Goal: Navigation & Orientation: Understand site structure

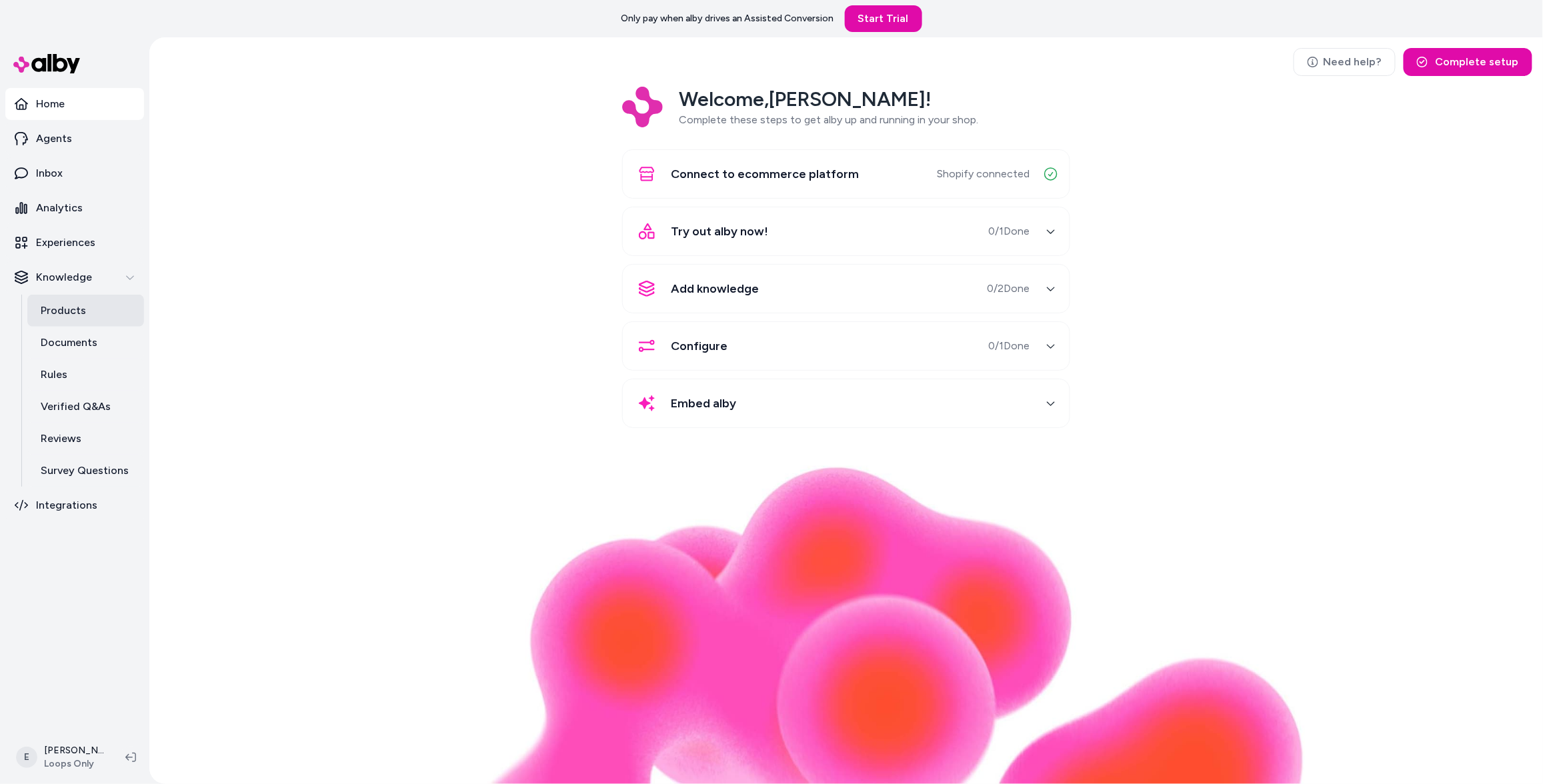
click at [70, 314] on p "Products" at bounding box center [63, 311] width 45 height 16
click at [1050, 235] on icon "button" at bounding box center [1051, 231] width 9 height 9
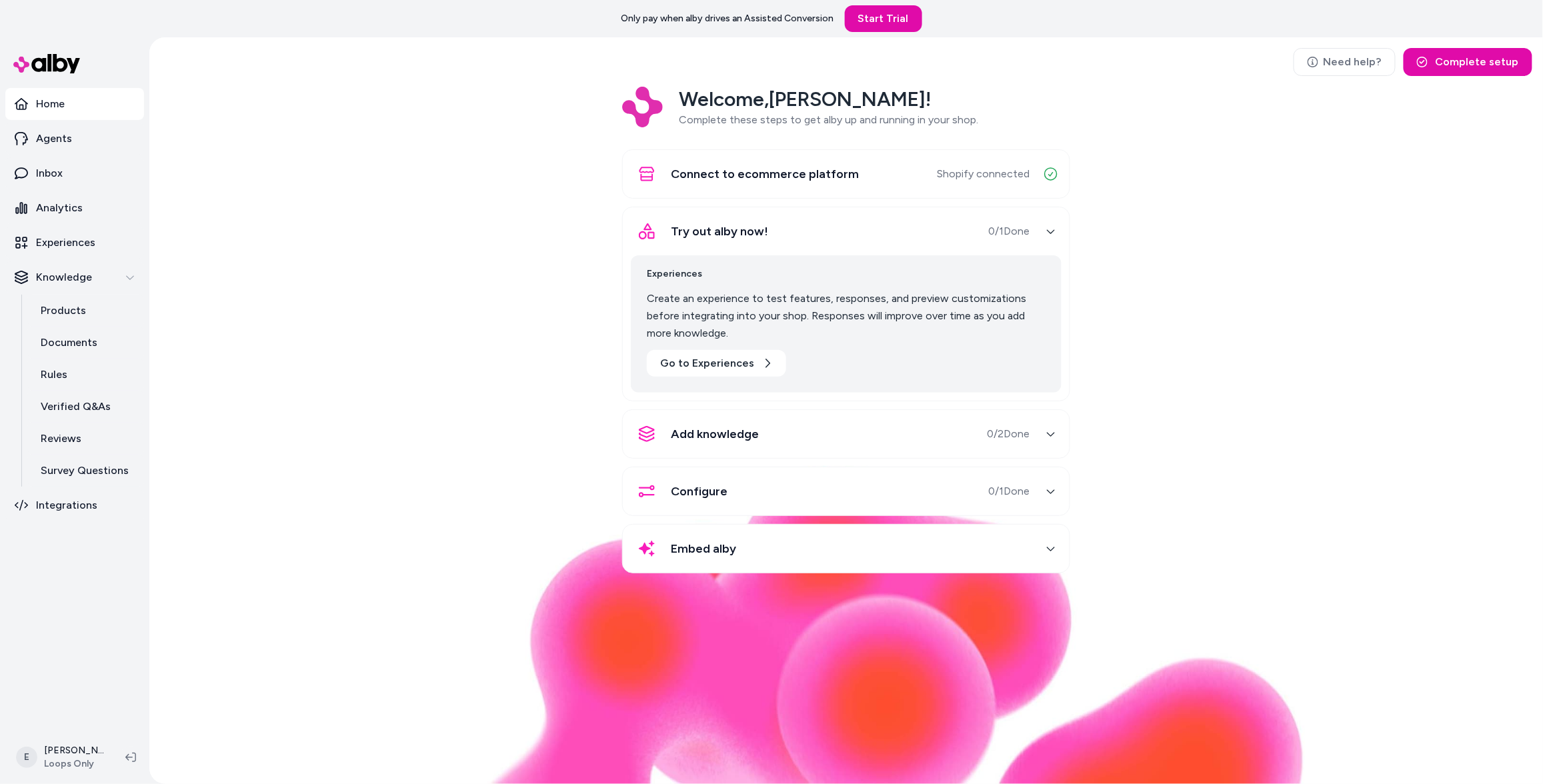
click at [1050, 235] on icon "button" at bounding box center [1051, 231] width 9 height 9
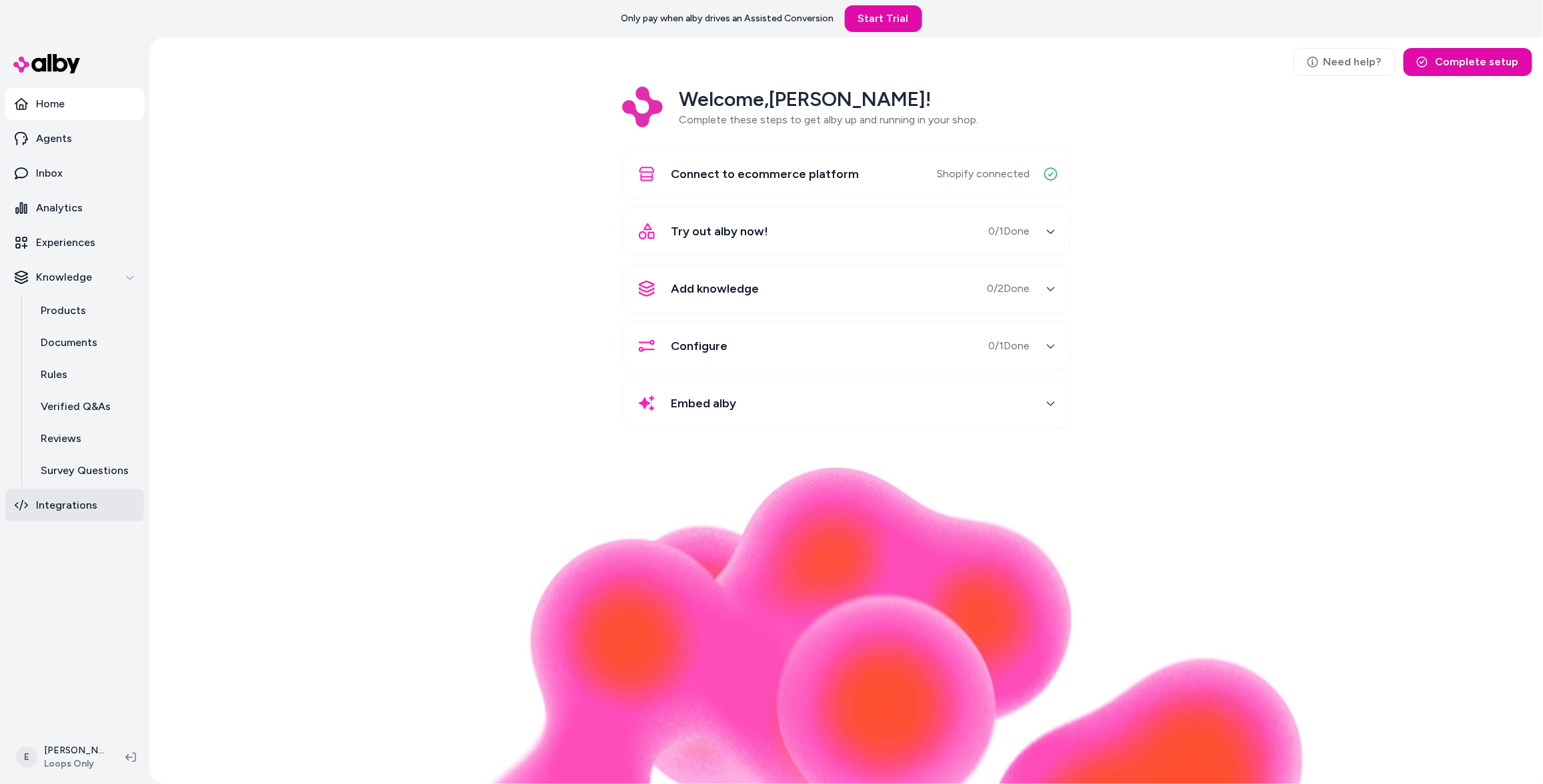
click at [57, 515] on link "Integrations" at bounding box center [75, 506] width 138 height 32
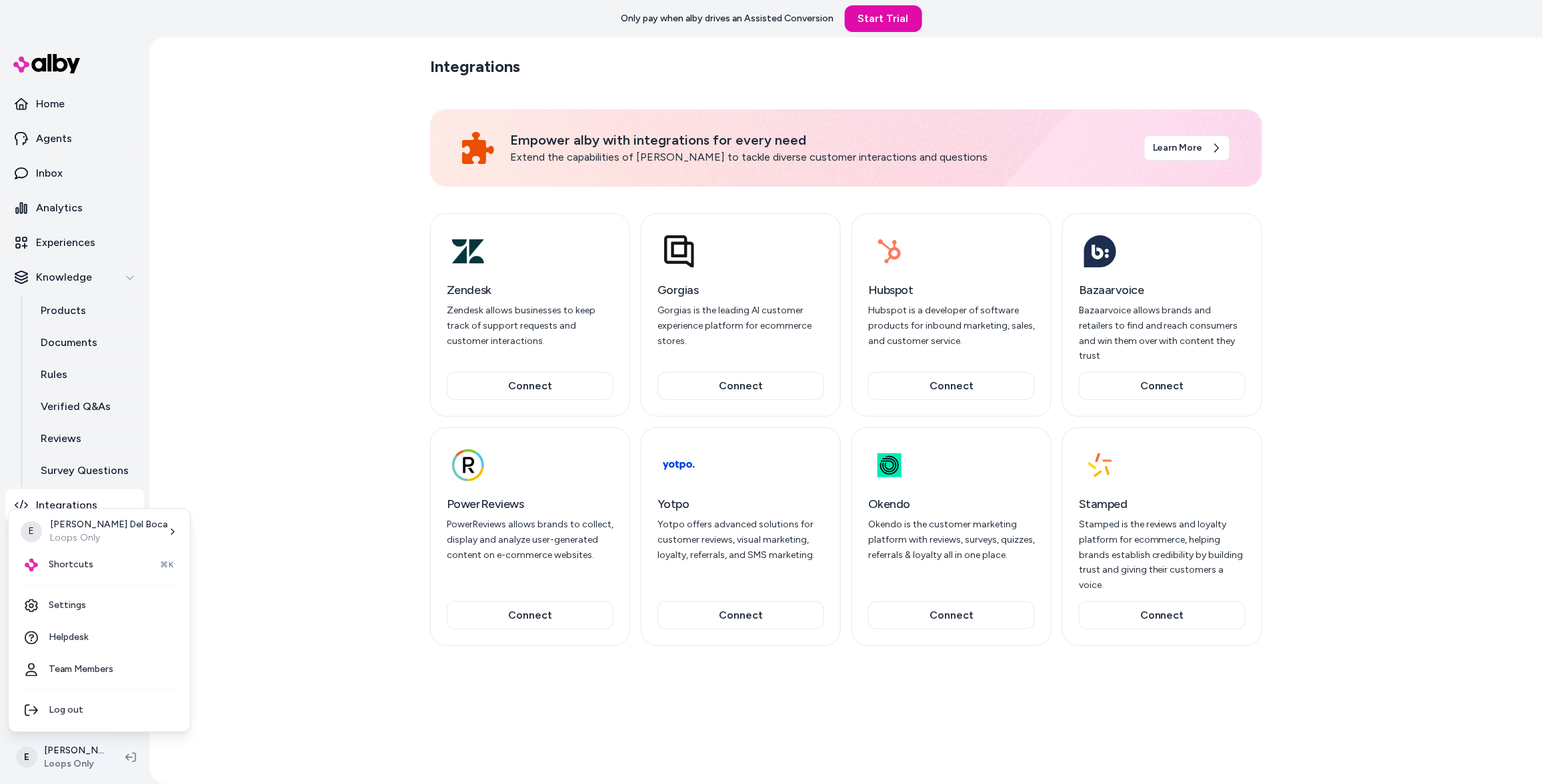
click at [45, 742] on html "Only pay when alby drives an Assisted Conversion Start Trial Home Agents Inbox …" at bounding box center [772, 392] width 1543 height 784
click at [76, 604] on link "Settings" at bounding box center [100, 606] width 171 height 32
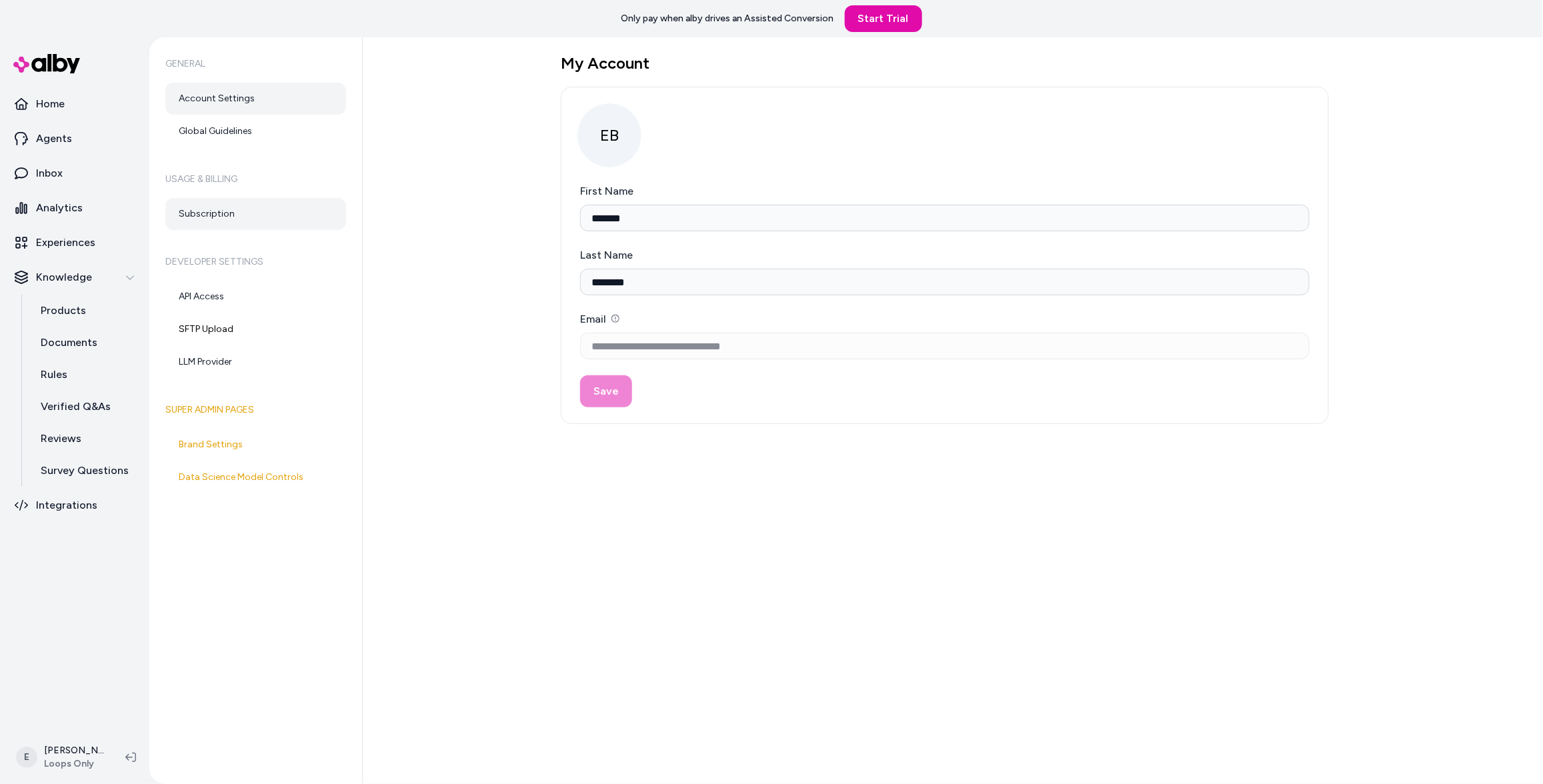
click at [256, 213] on link "Subscription" at bounding box center [255, 215] width 181 height 32
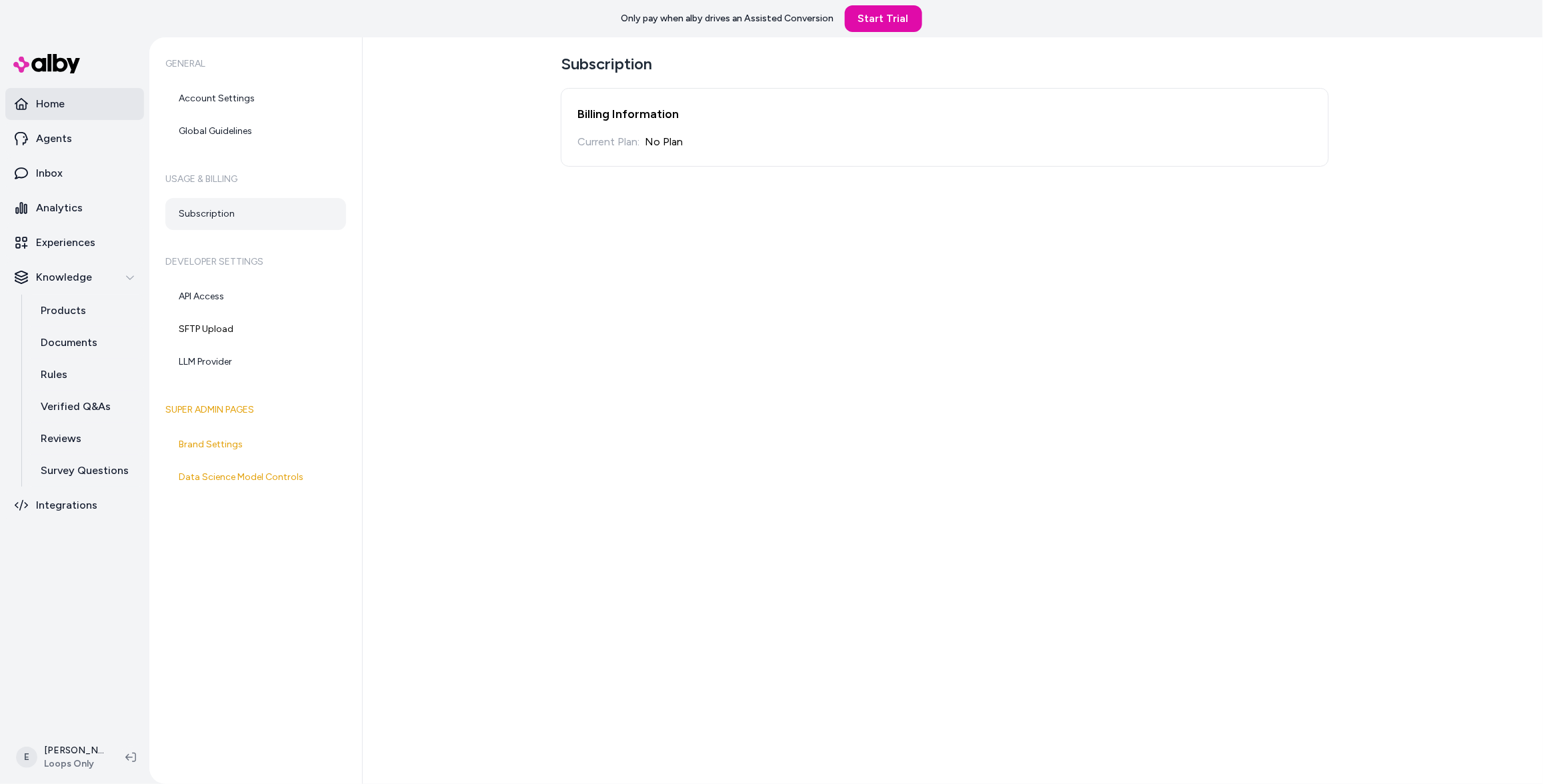
click at [102, 101] on link "Home" at bounding box center [75, 104] width 138 height 32
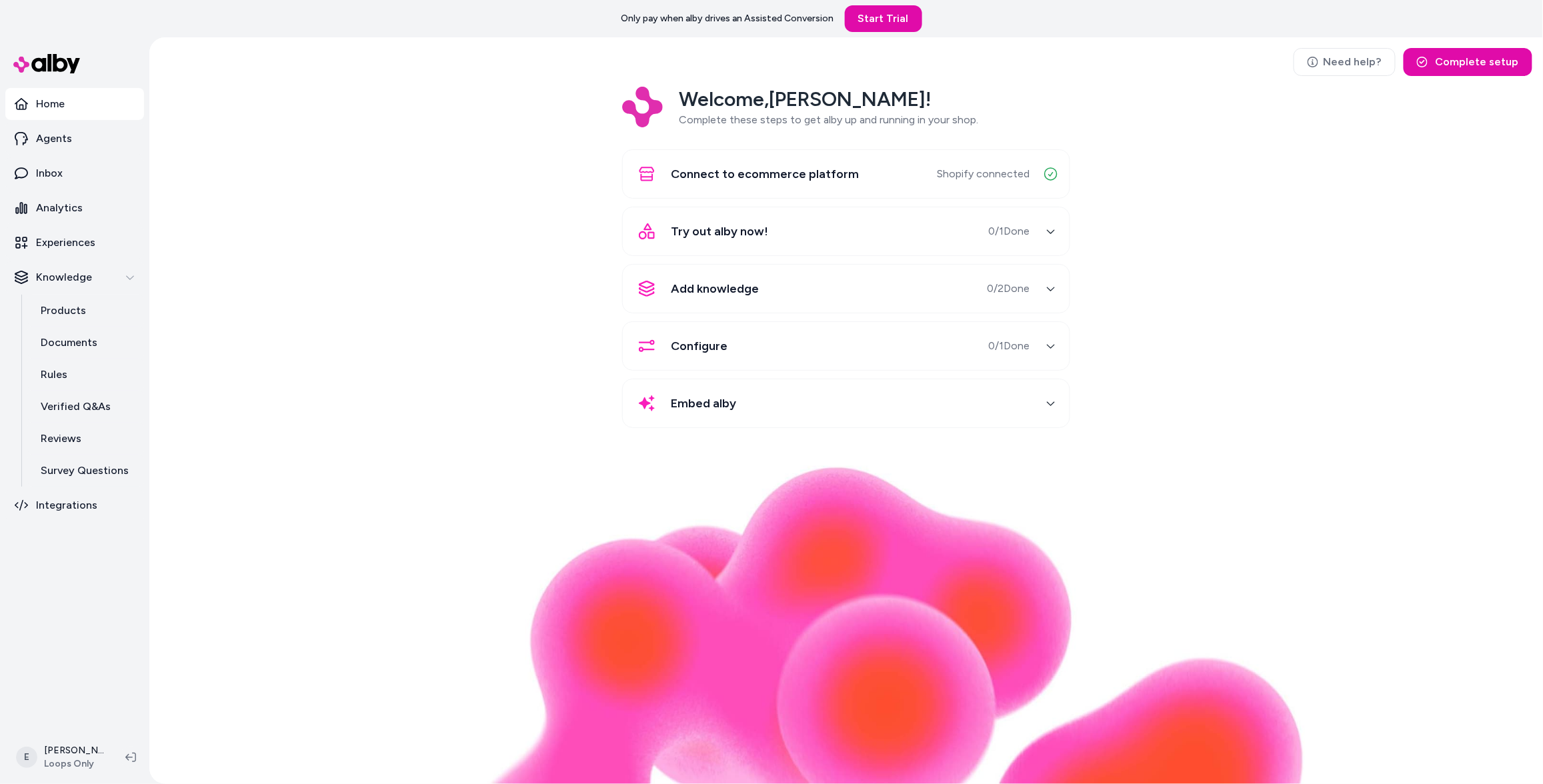
click at [815, 354] on div "Configure 0 / 1 Done" at bounding box center [830, 347] width 399 height 32
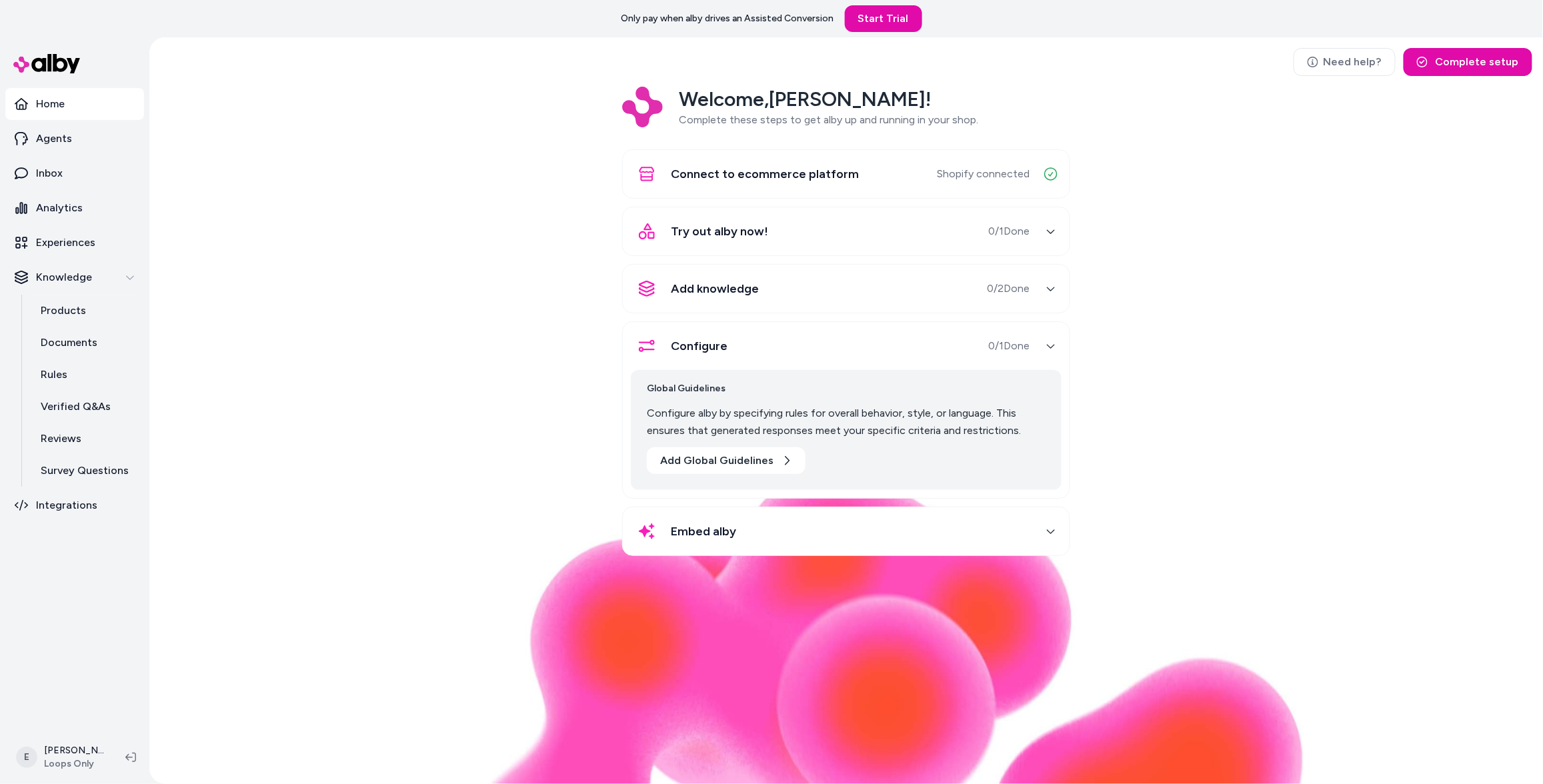
click at [820, 288] on div "Add knowledge 0 / 2 Done" at bounding box center [830, 289] width 399 height 32
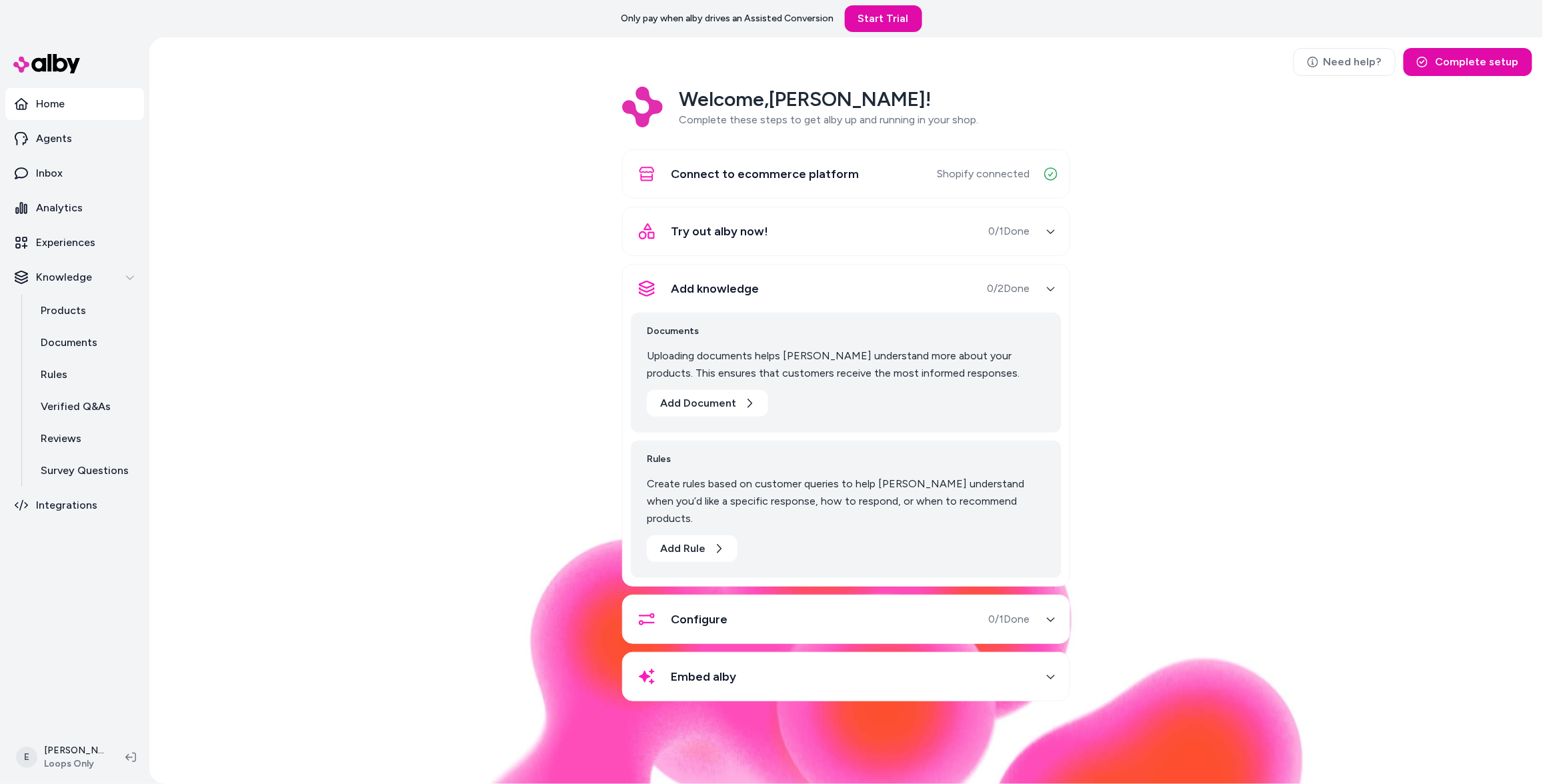
click at [789, 243] on div "Try out alby now! 0 / 1 Done" at bounding box center [830, 232] width 399 height 32
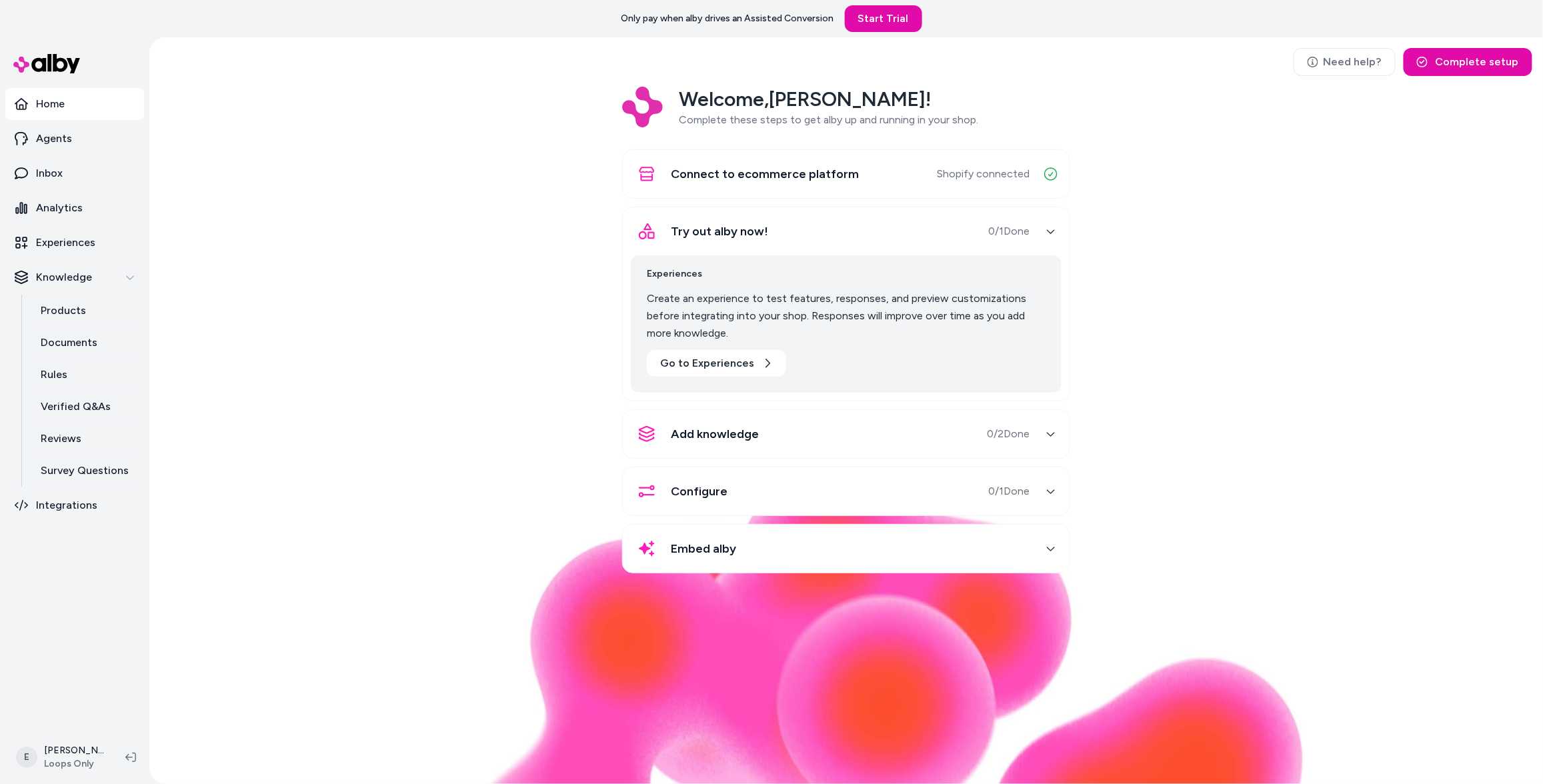
click at [750, 553] on div "Embed alby" at bounding box center [830, 549] width 399 height 32
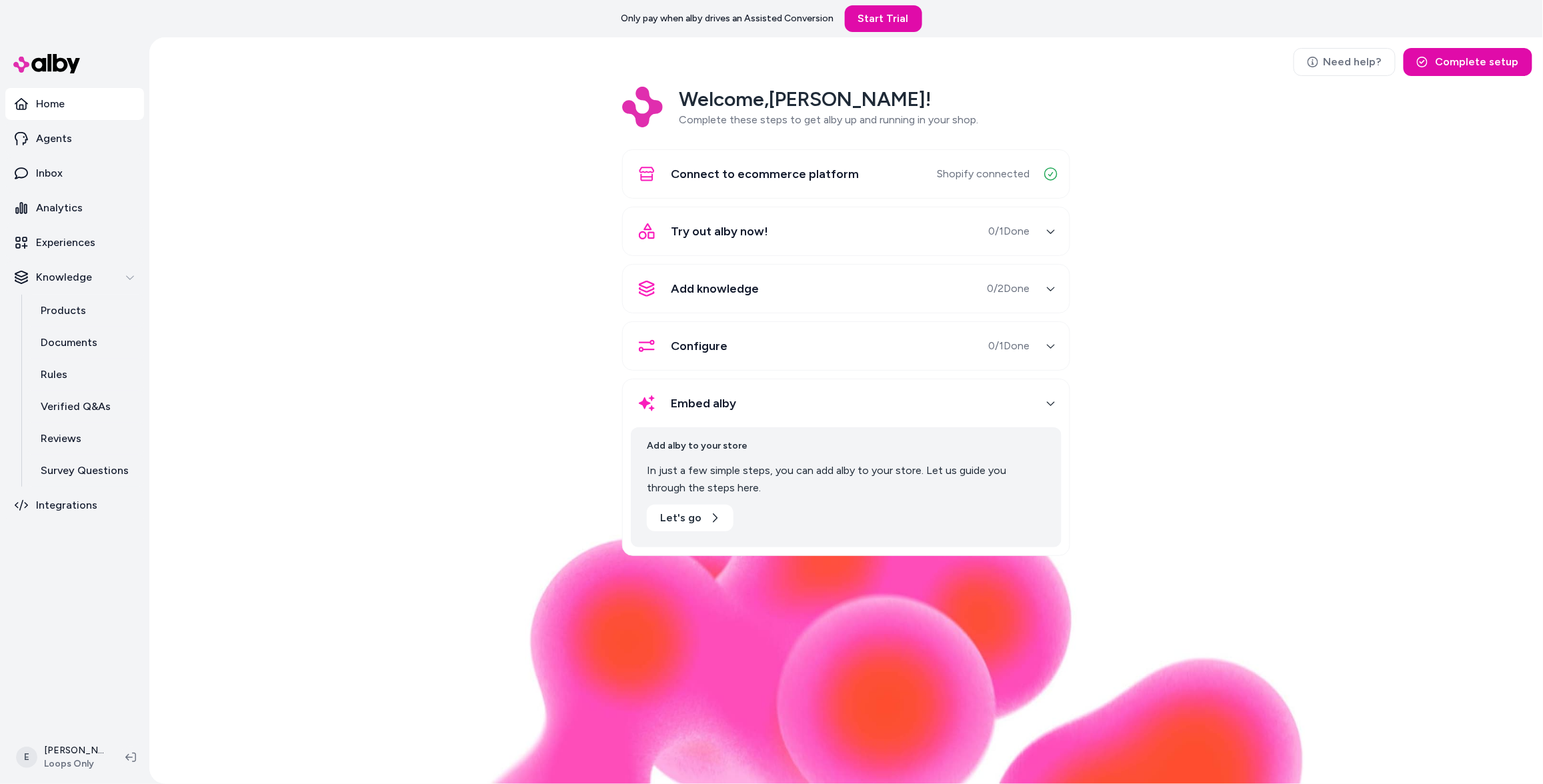
click at [759, 401] on div "Embed alby" at bounding box center [830, 403] width 399 height 32
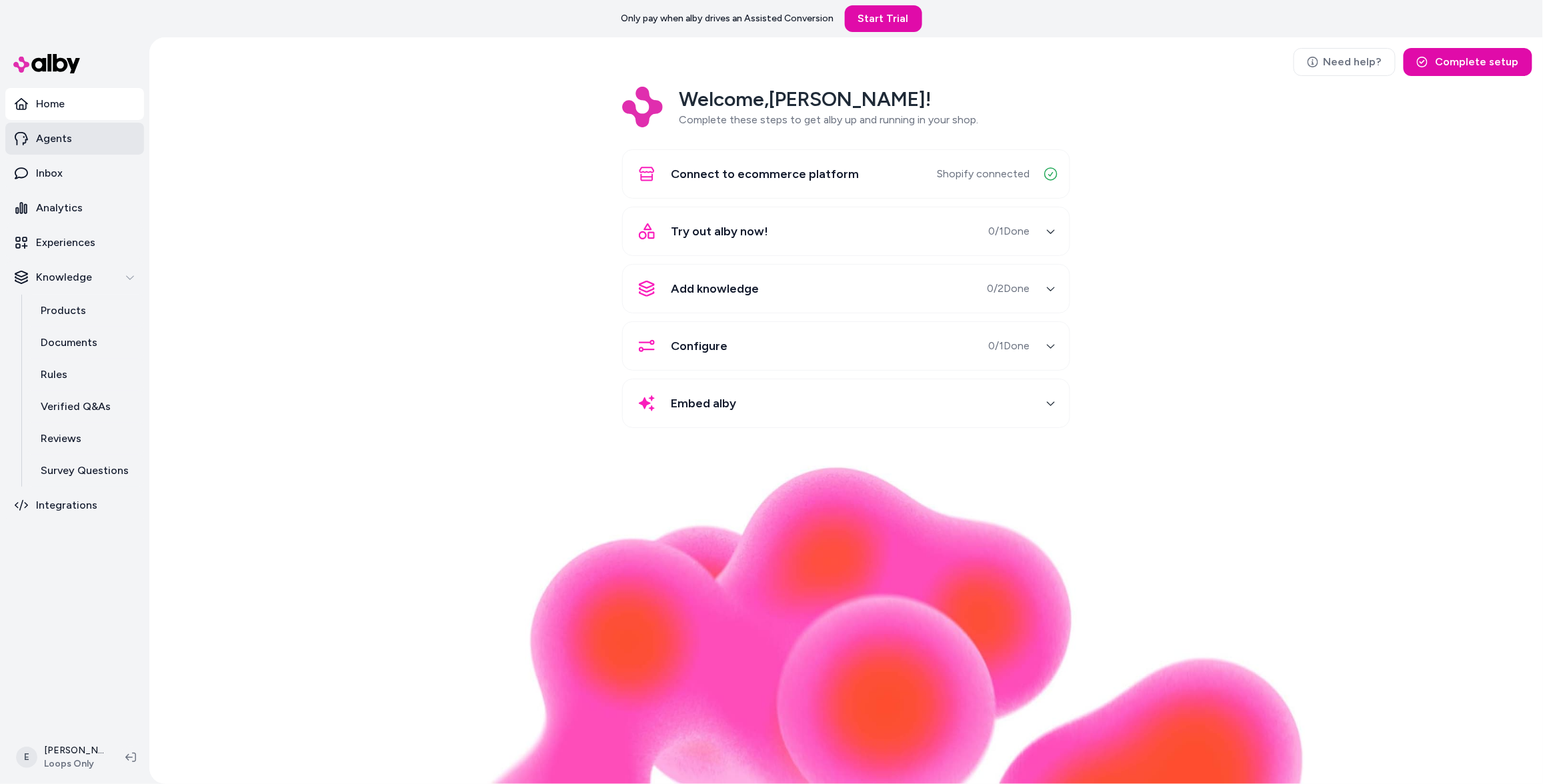
click at [92, 151] on link "Agents" at bounding box center [75, 139] width 138 height 32
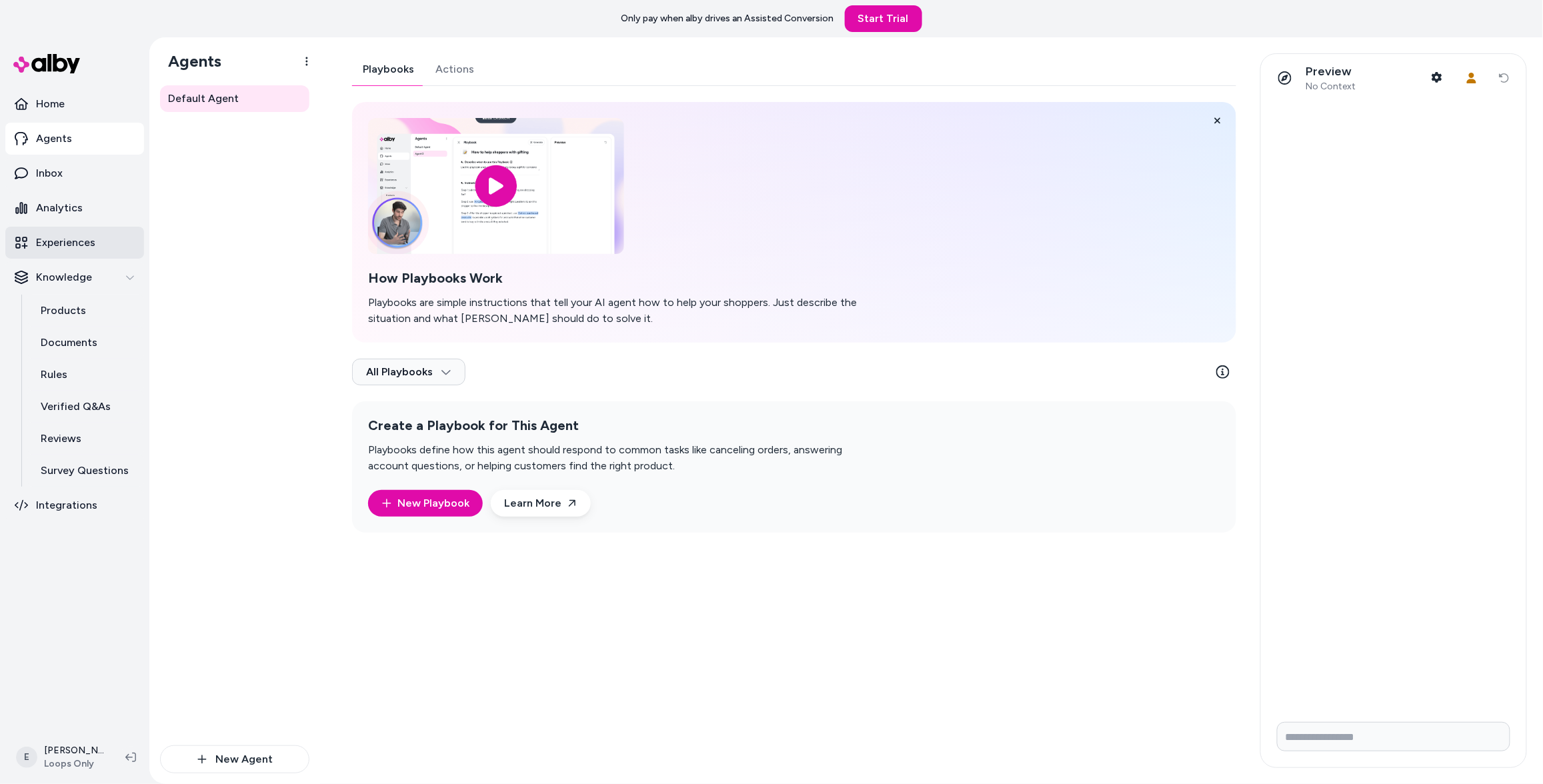
click at [66, 234] on p "Experiences" at bounding box center [66, 242] width 59 height 16
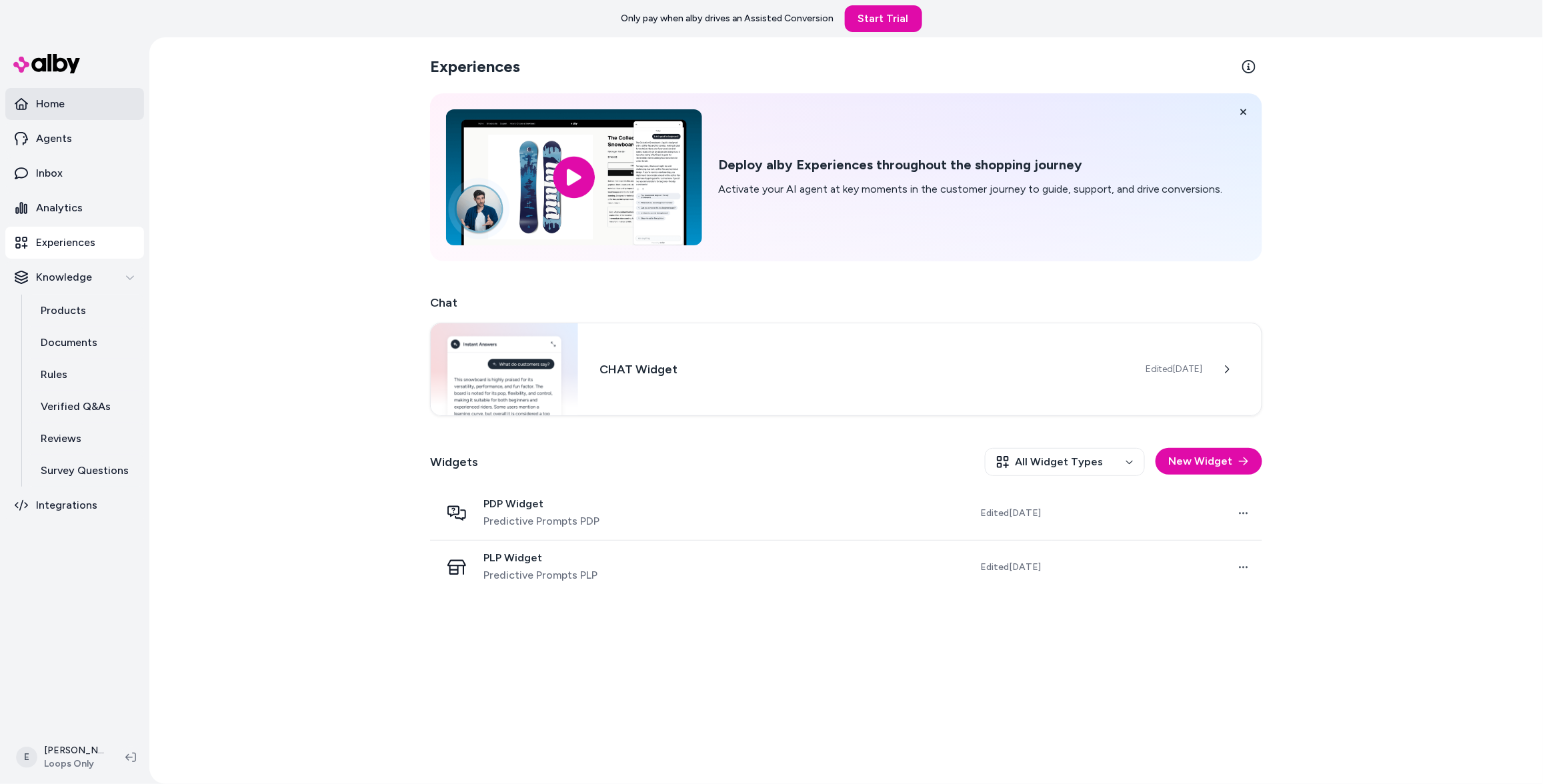
click at [105, 109] on link "Home" at bounding box center [75, 104] width 138 height 32
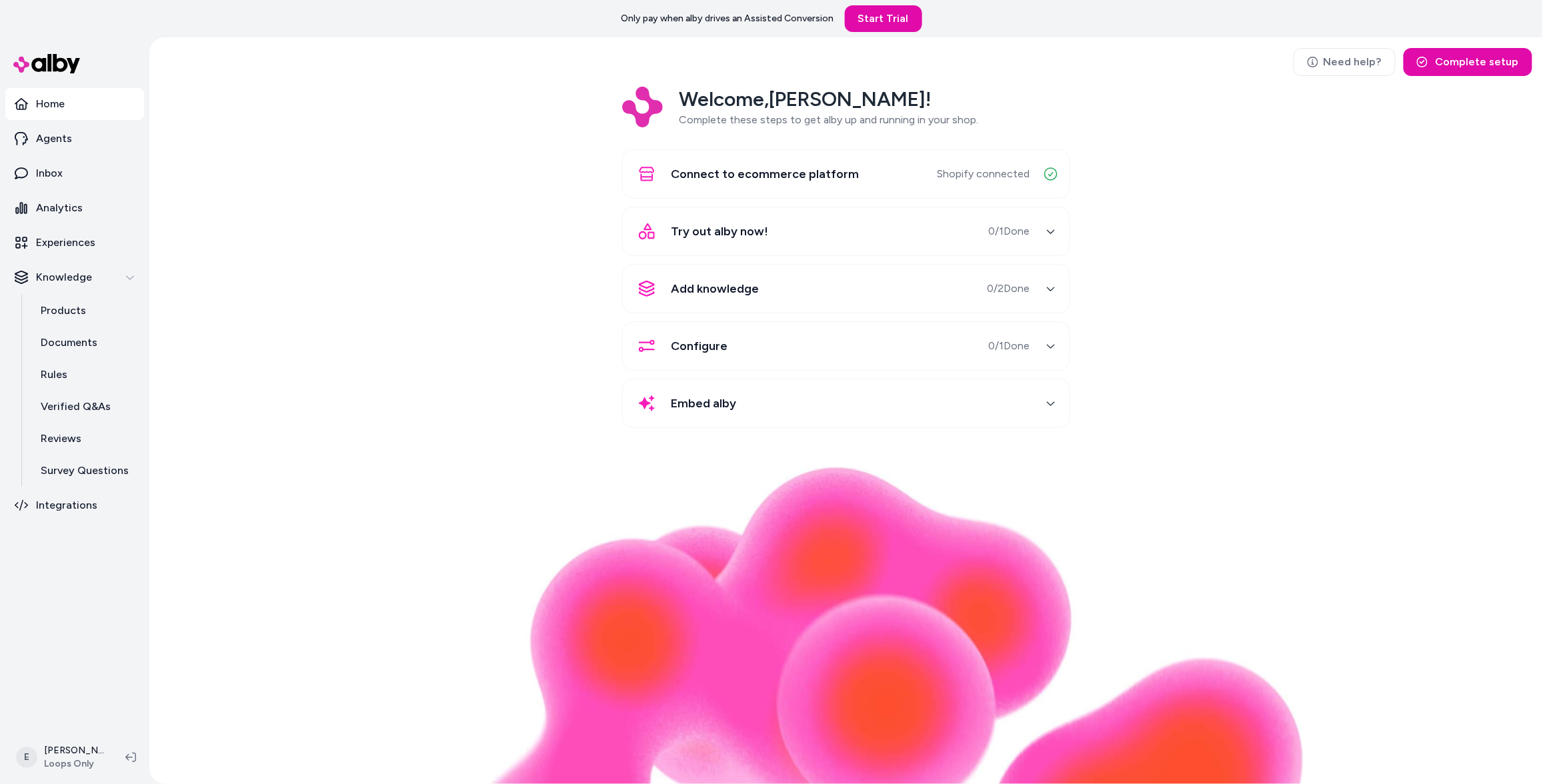
click at [296, 178] on div "Welcome, Esteban ! Complete these steps to get alby up and running in your shop…" at bounding box center [846, 267] width 1372 height 360
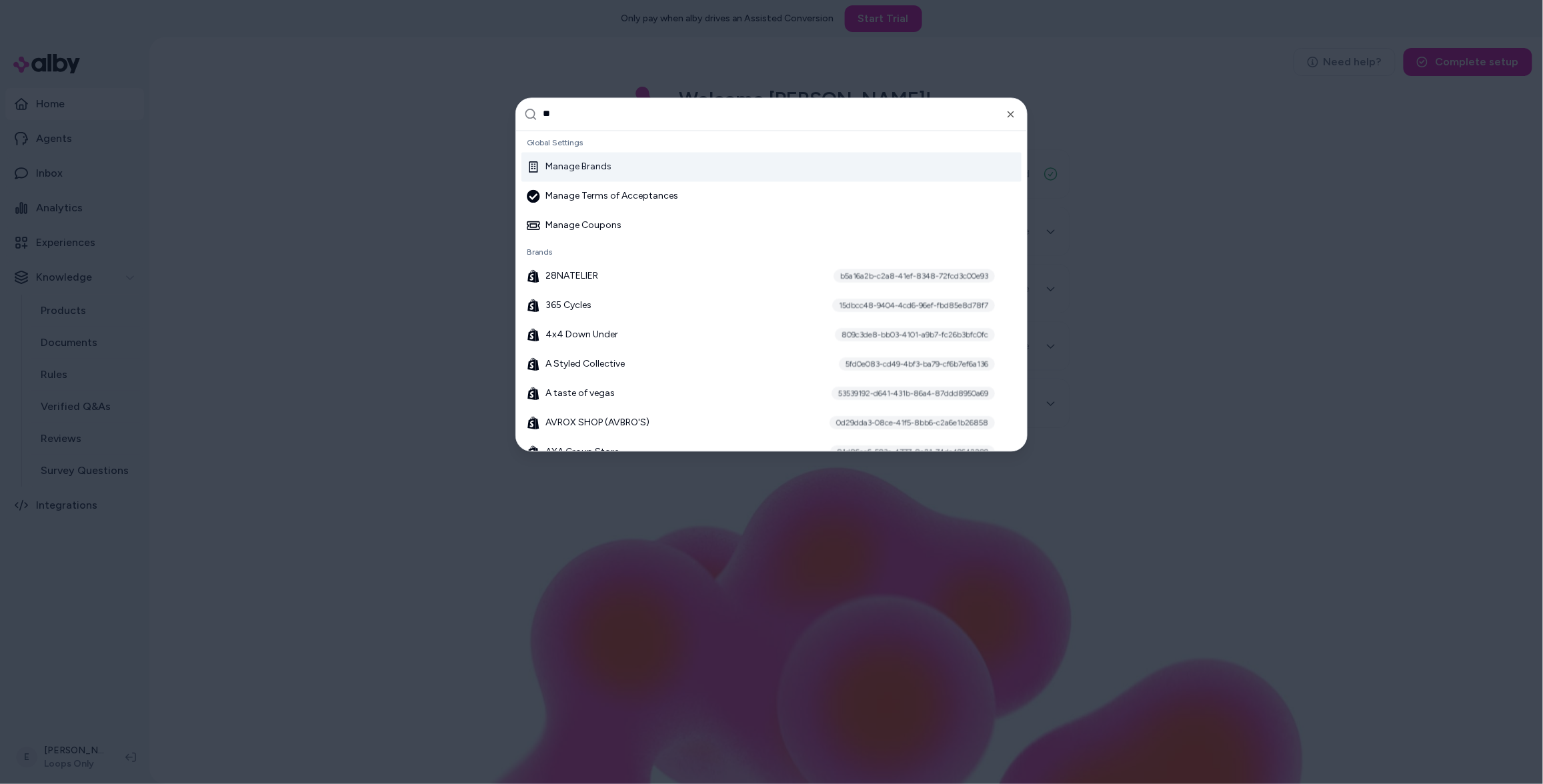
type input "***"
